Goal: Task Accomplishment & Management: Manage account settings

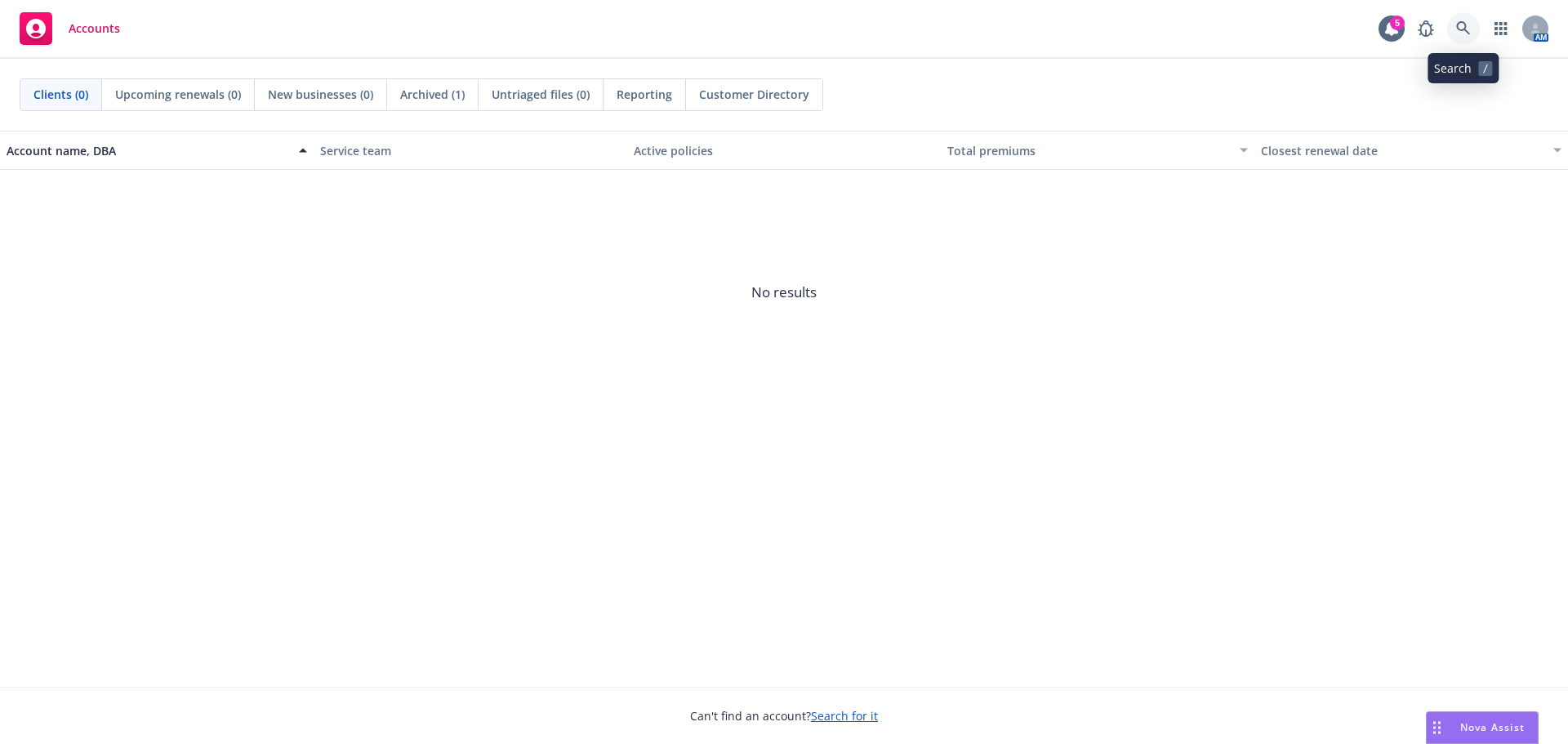
click at [1463, 27] on icon at bounding box center [1463, 28] width 14 height 14
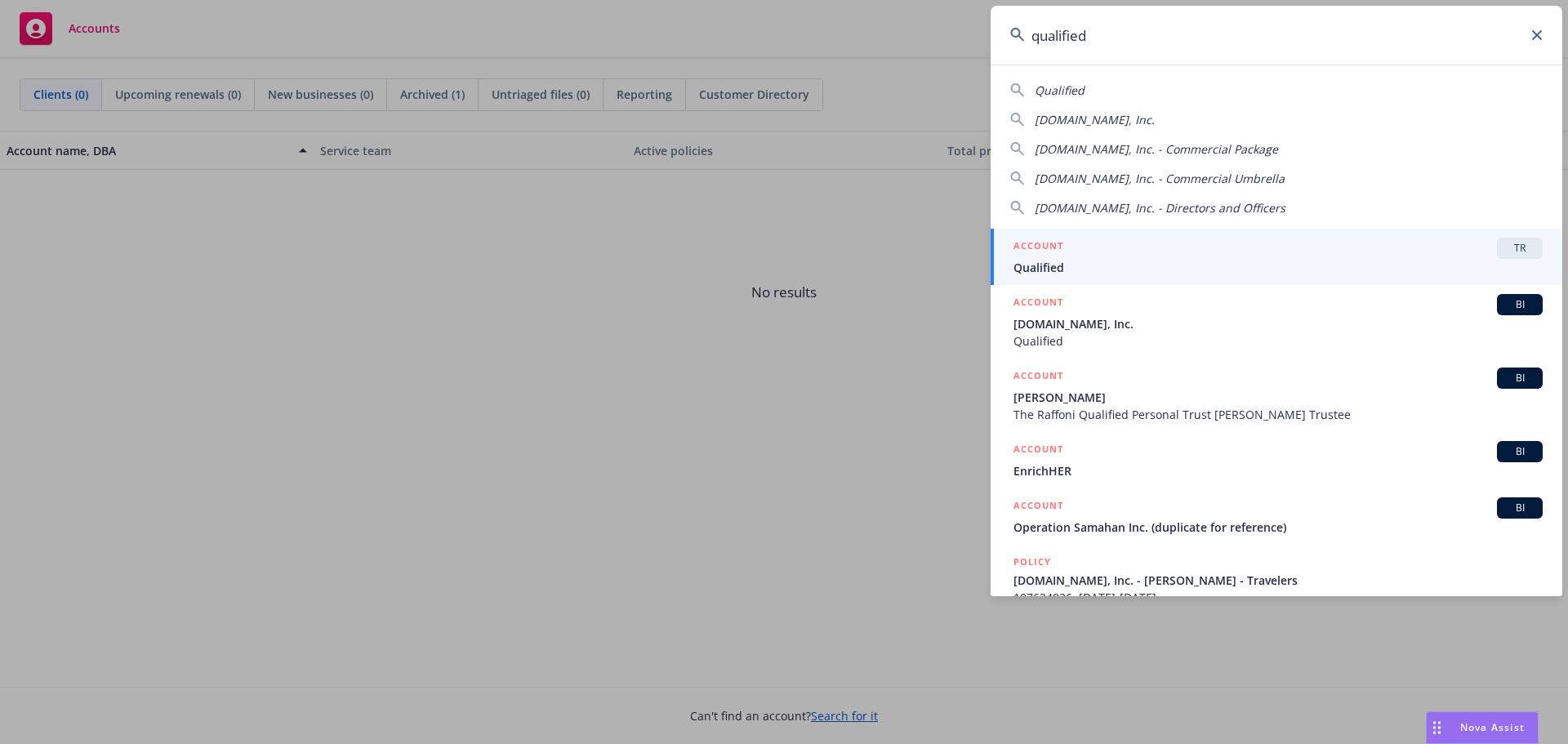
type input "qualified"
click at [1234, 259] on span "Qualified" at bounding box center [1278, 268] width 530 height 17
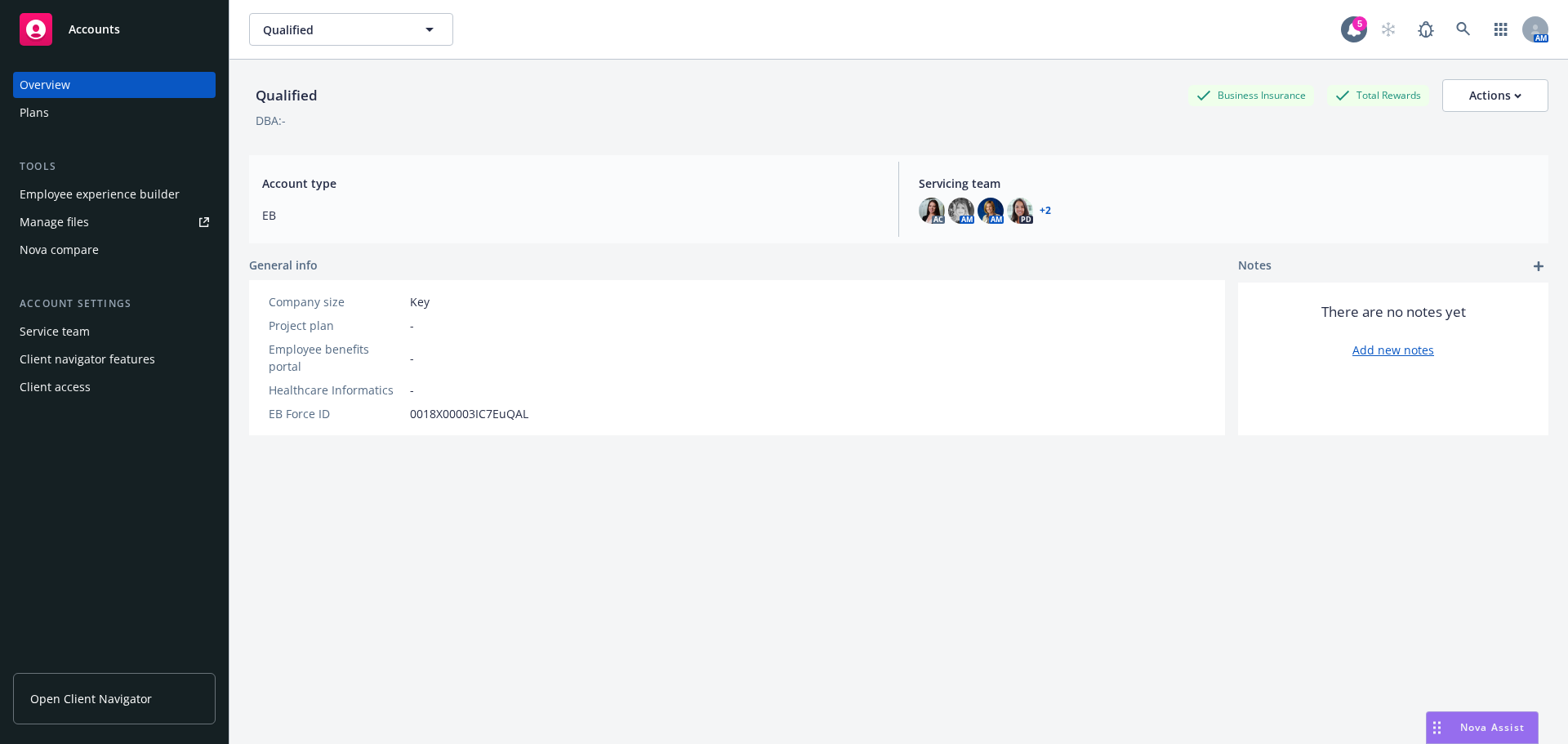
click at [104, 192] on div "Employee experience builder" at bounding box center [100, 194] width 161 height 26
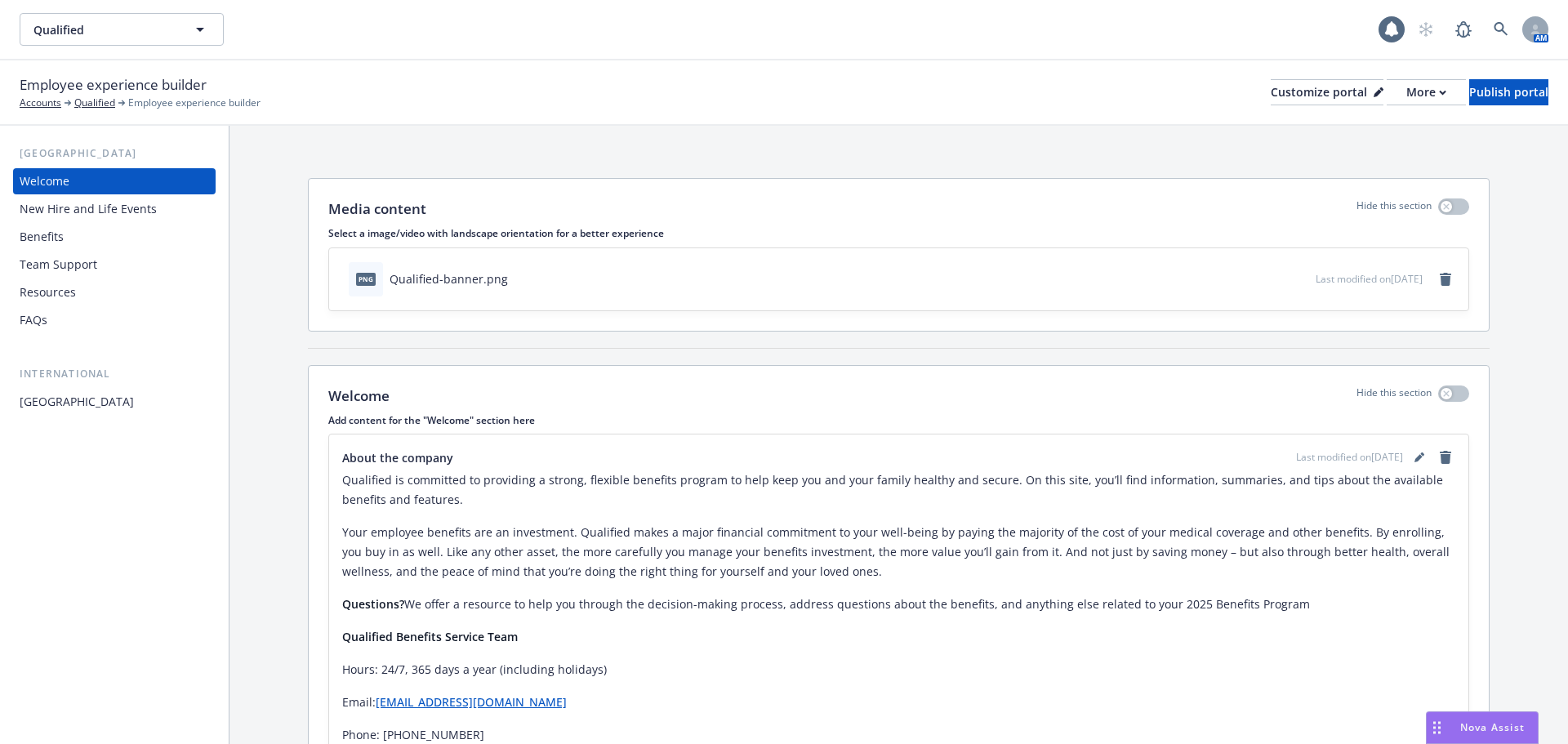
click at [90, 211] on div "New Hire and Life Events" at bounding box center [88, 209] width 137 height 26
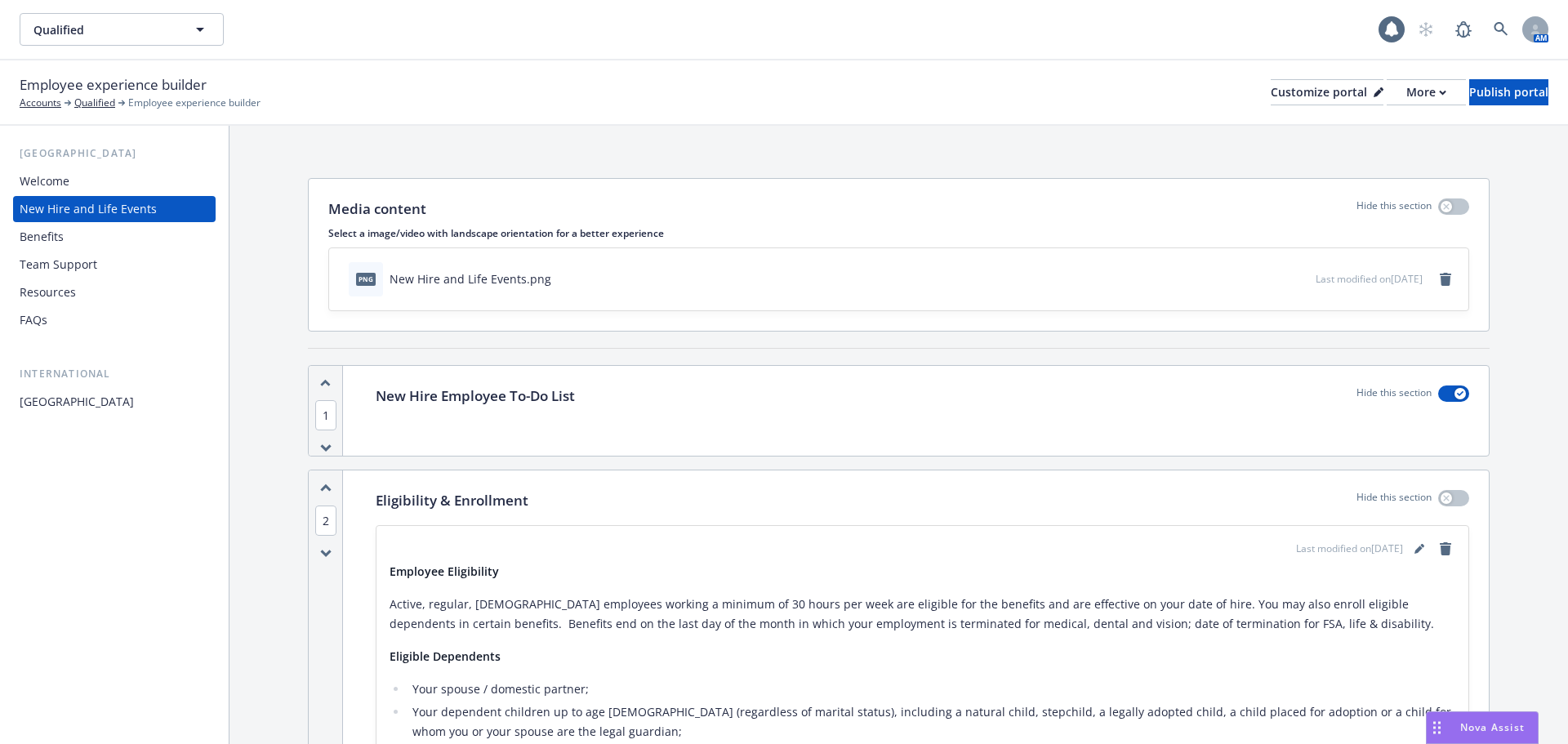
click at [78, 292] on div "Resources" at bounding box center [114, 292] width 189 height 26
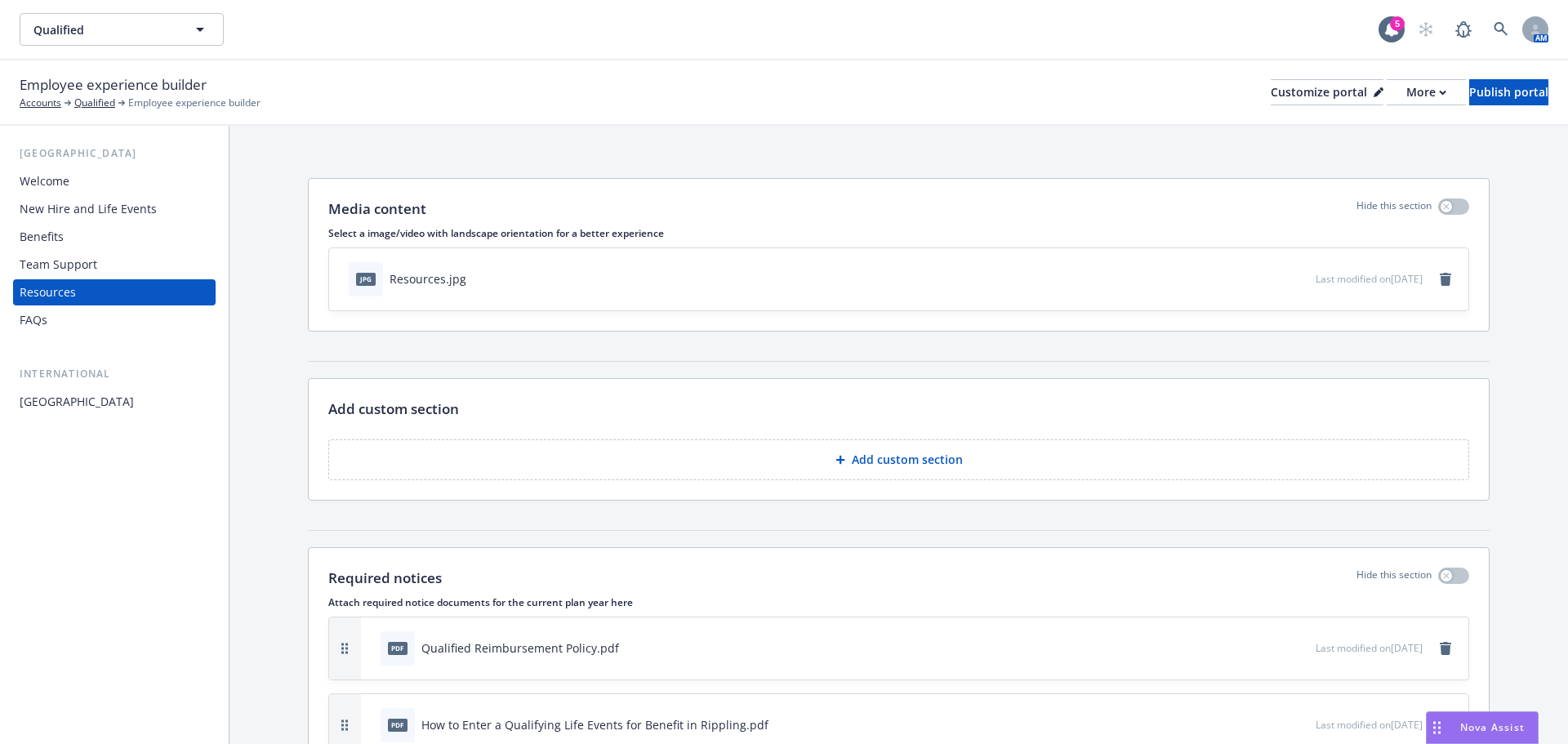
click at [81, 202] on div "New Hire and Life Events" at bounding box center [88, 209] width 137 height 26
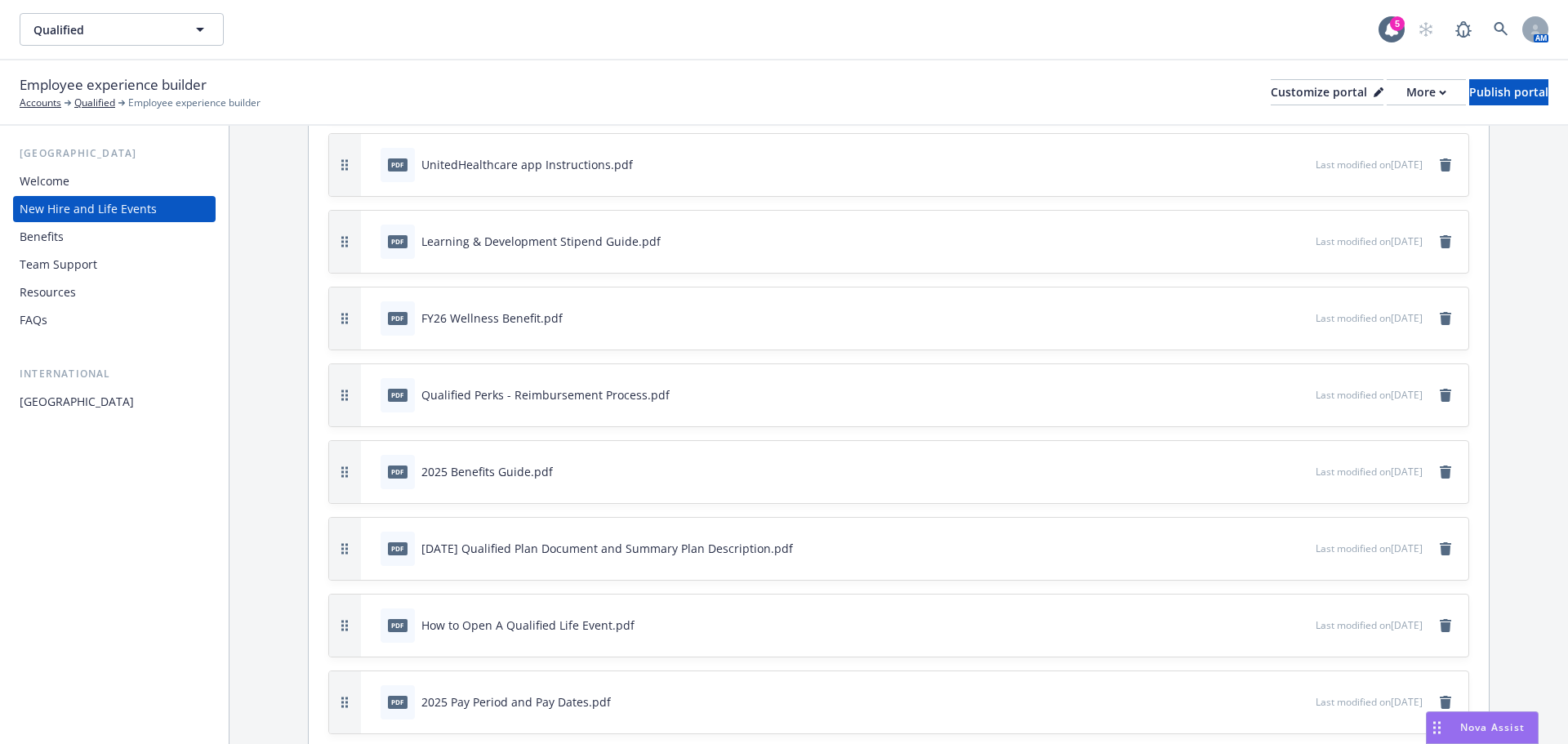
scroll to position [3267, 0]
click at [1440, 466] on icon "remove" at bounding box center [1446, 470] width 12 height 13
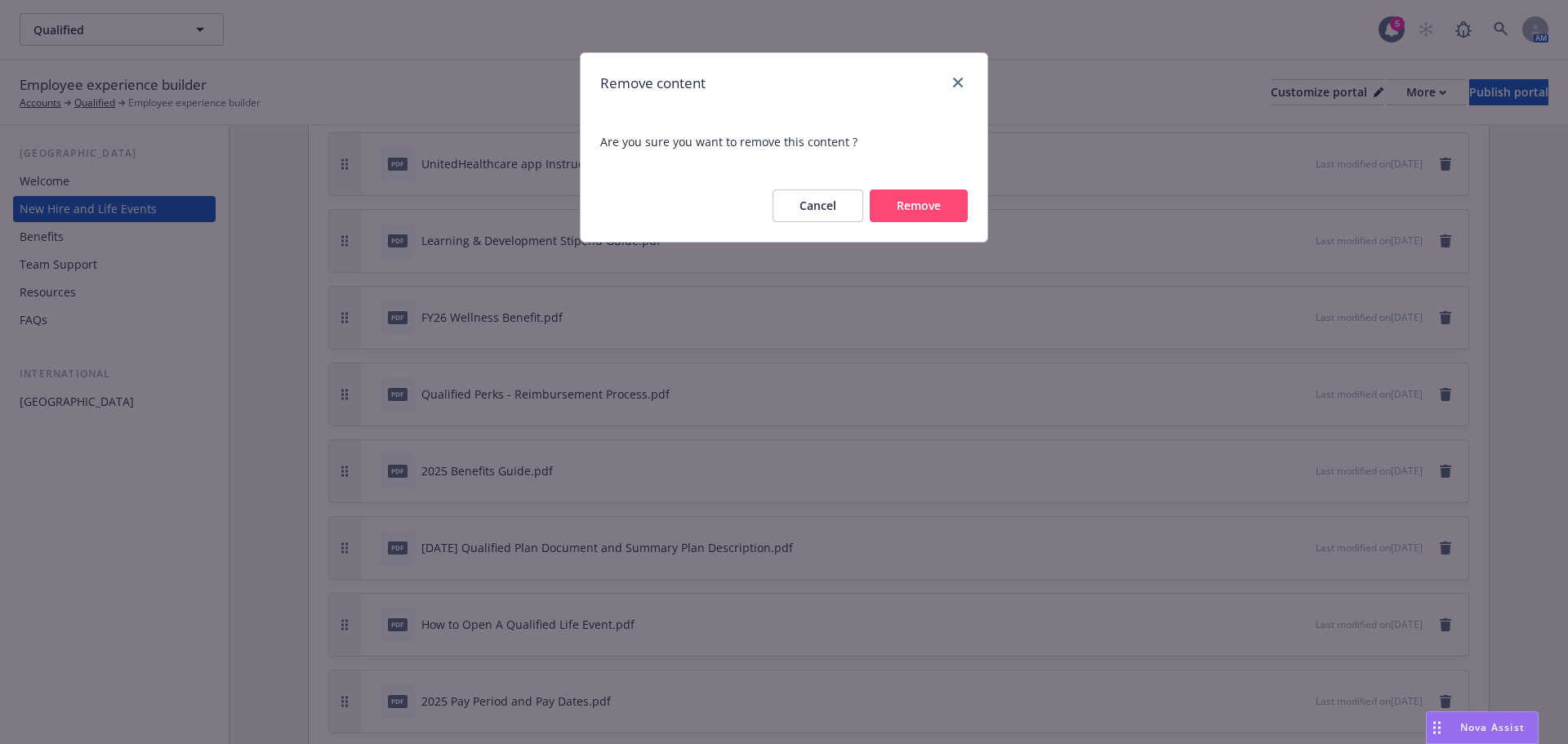
click at [922, 209] on button "Remove" at bounding box center [919, 205] width 98 height 33
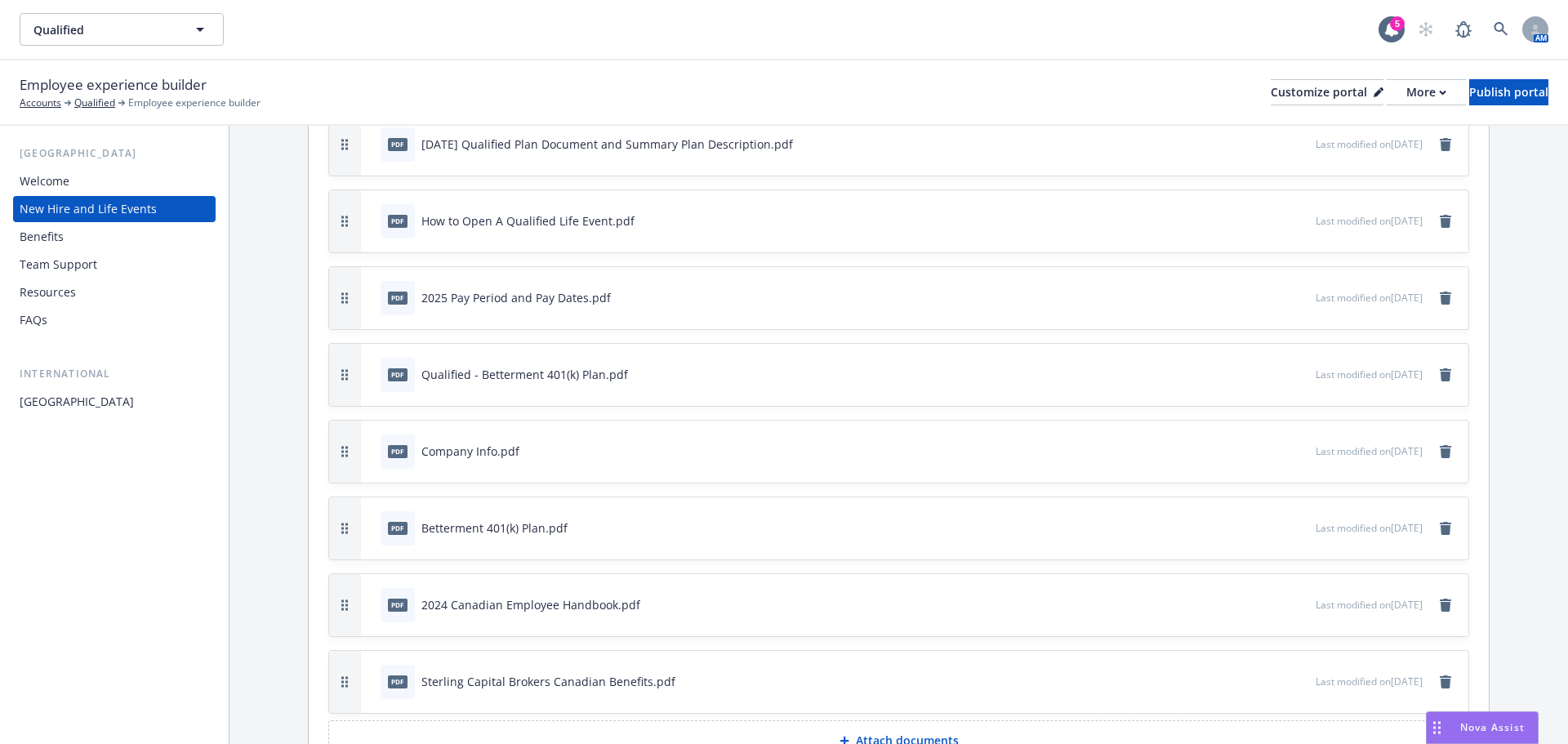
scroll to position [3690, 0]
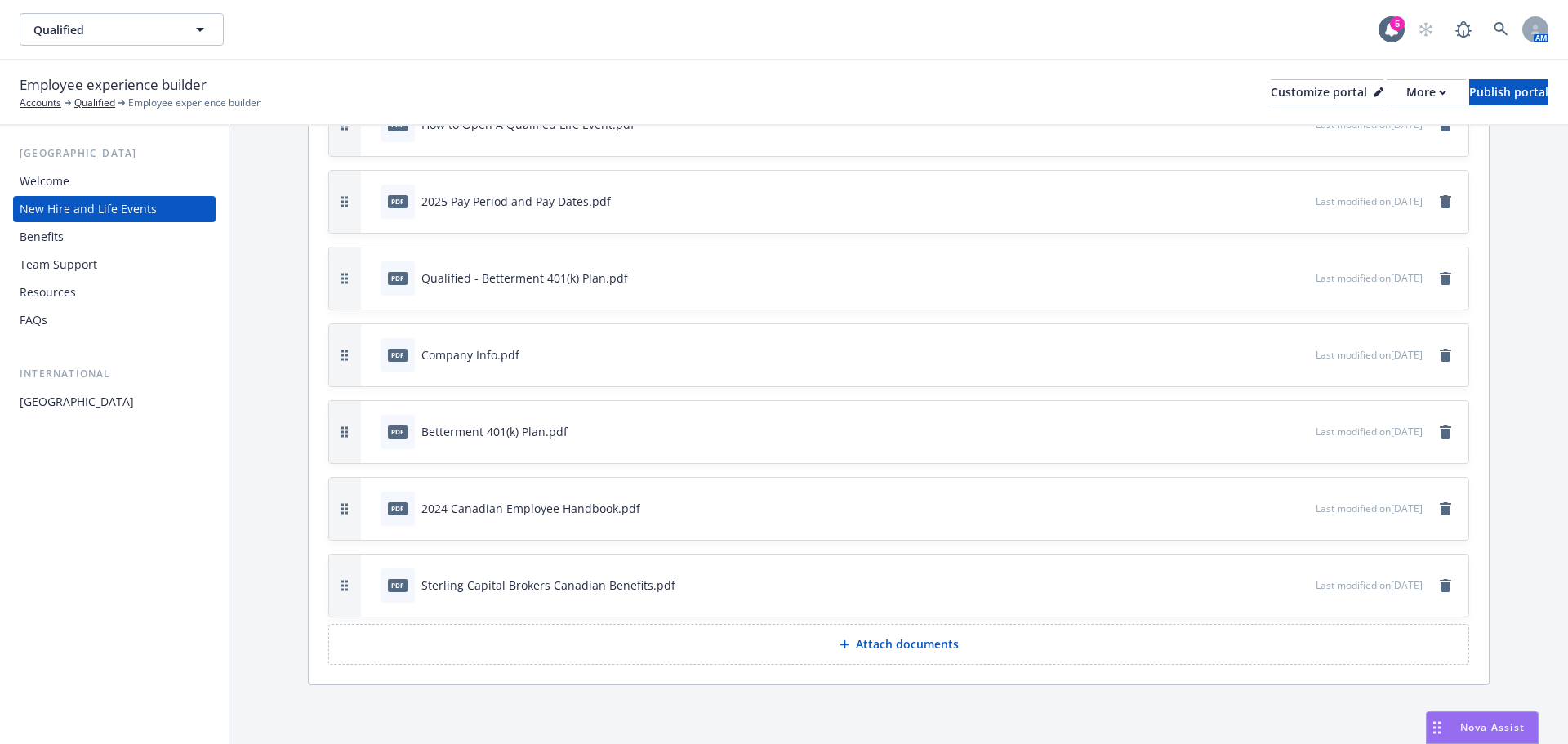
click at [873, 642] on p "Attach documents" at bounding box center [907, 644] width 103 height 16
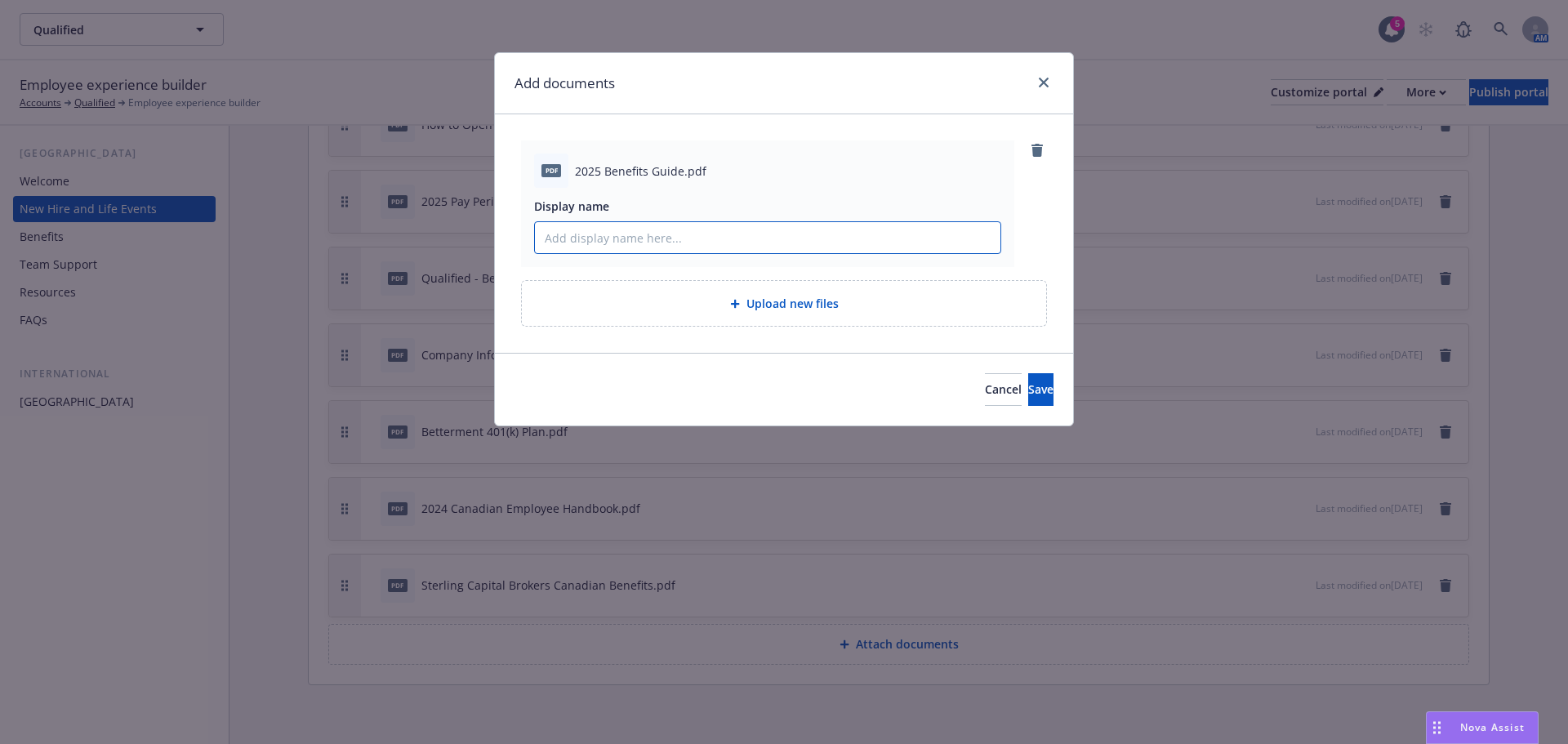
click at [640, 240] on input "Display name" at bounding box center [767, 237] width 466 height 31
type input "2025 Benefits Guide"
click at [1028, 394] on span "Save" at bounding box center [1041, 389] width 25 height 15
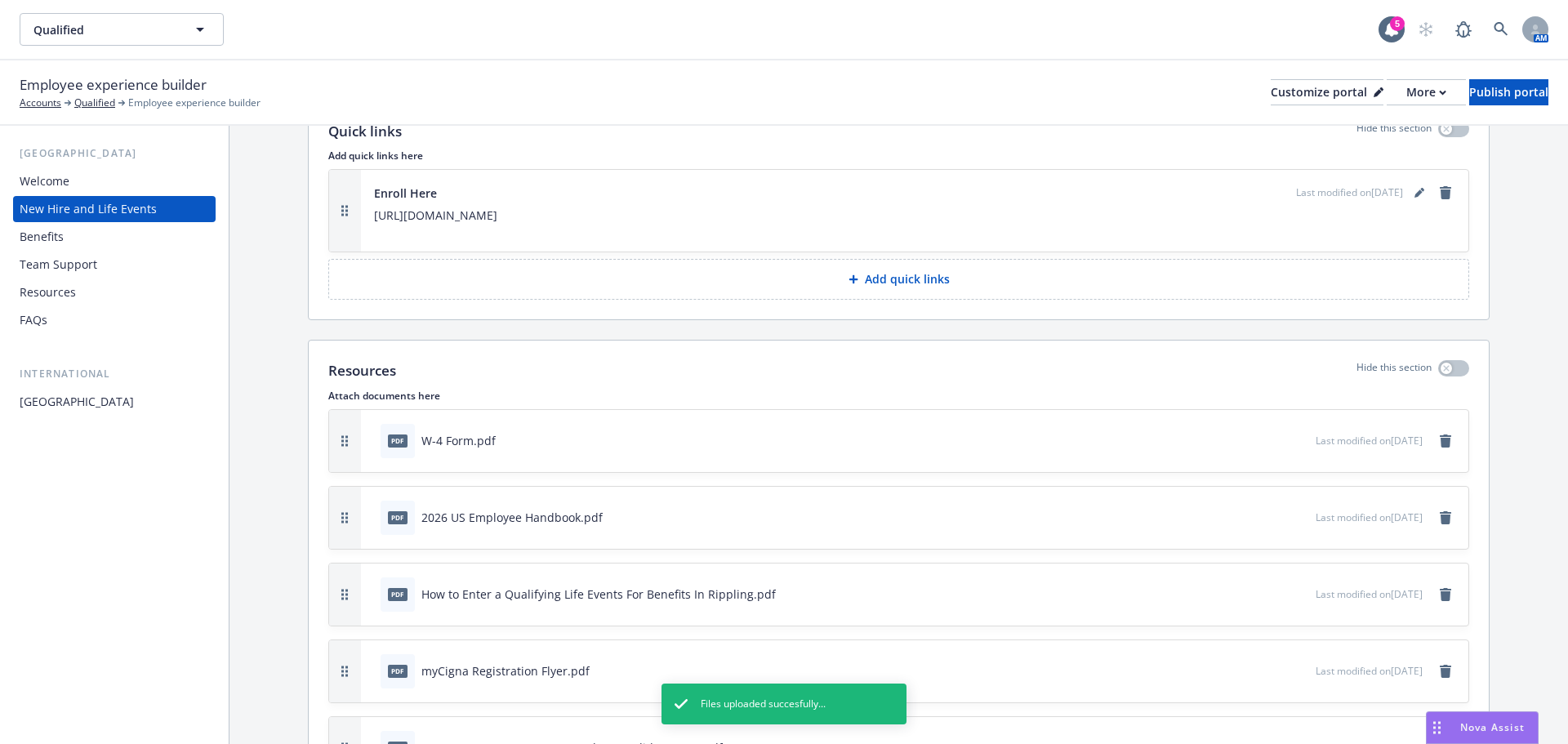
scroll to position [2137, 0]
